Goal: Transaction & Acquisition: Obtain resource

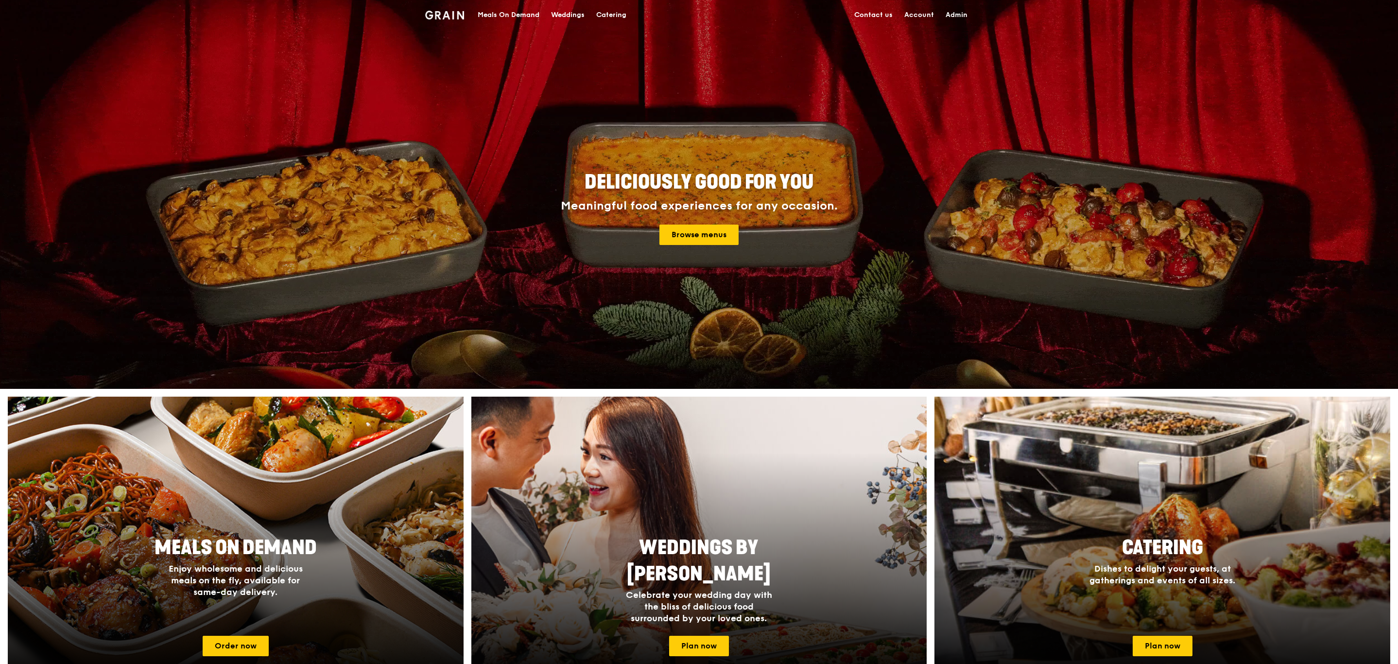
click at [625, 13] on div "Catering" at bounding box center [611, 14] width 30 height 29
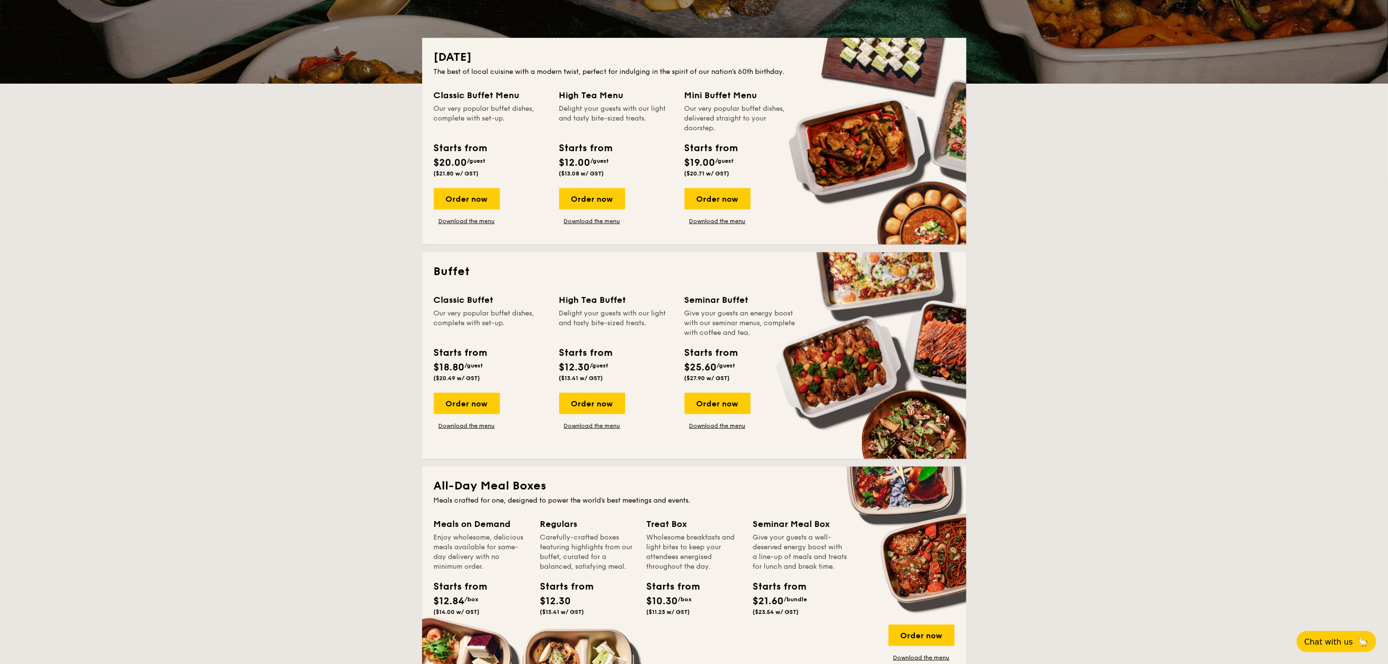
scroll to position [196, 0]
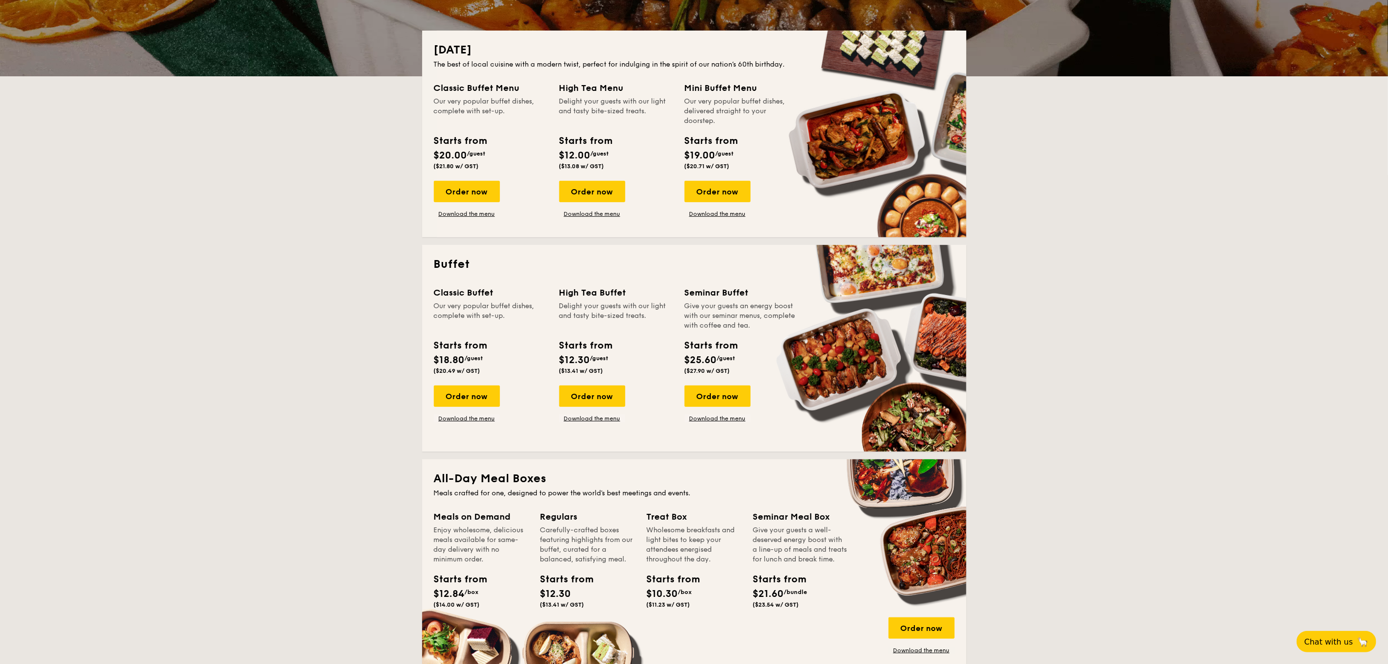
click at [468, 422] on div "Classic Buffet Our very popular buffet dishes, complete with set-up. Starts fro…" at bounding box center [694, 363] width 521 height 154
click at [468, 420] on link "Download the menu" at bounding box center [467, 418] width 66 height 8
